Goal: Task Accomplishment & Management: Complete application form

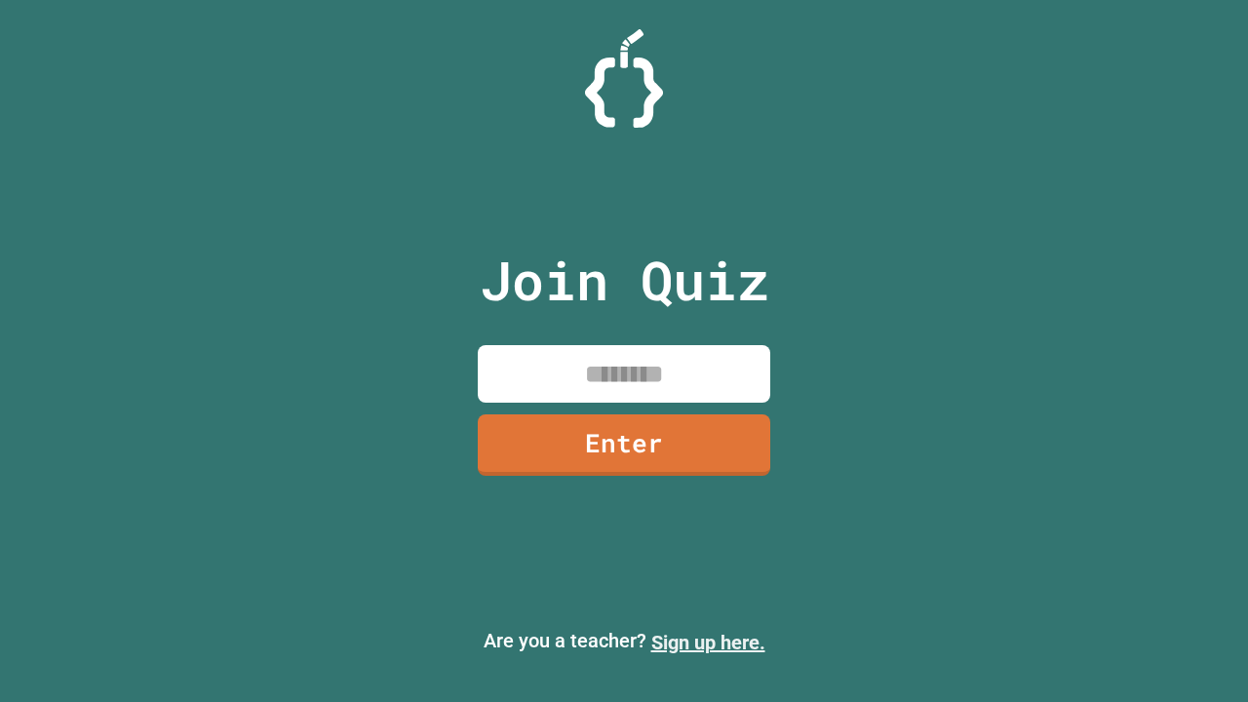
click at [708, 643] on link "Sign up here." at bounding box center [708, 642] width 114 height 23
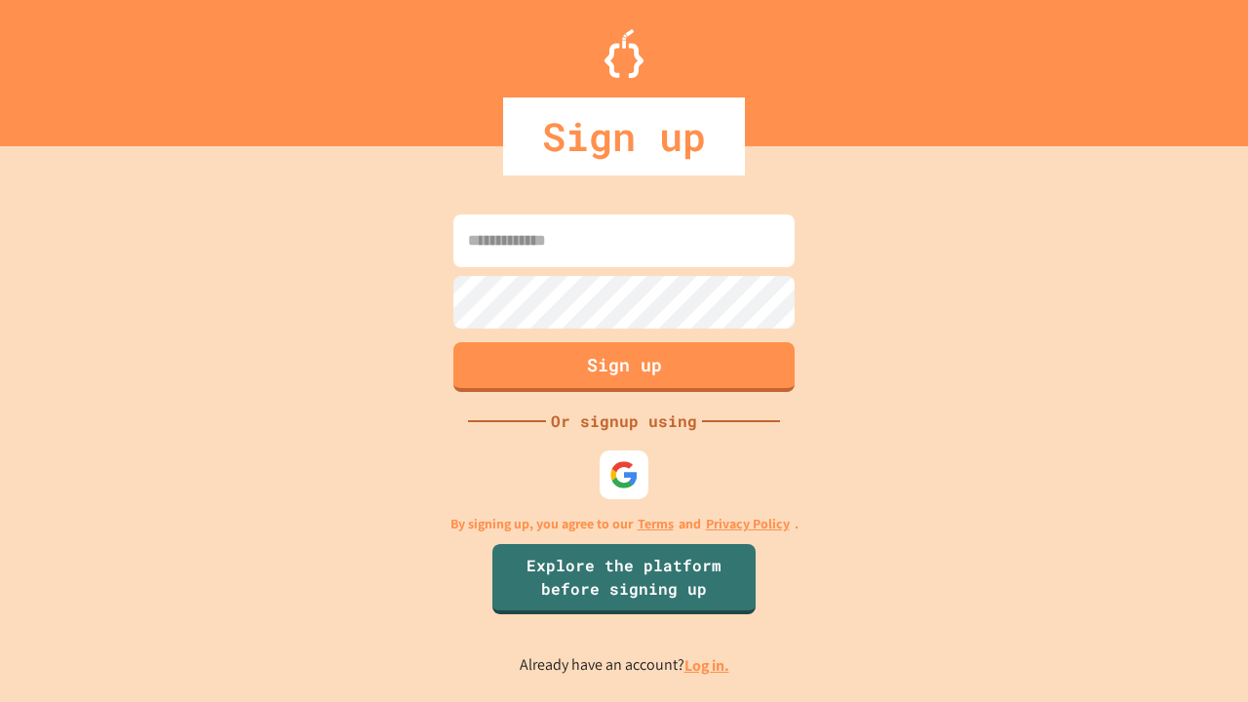
click at [708, 665] on link "Log in." at bounding box center [707, 665] width 45 height 20
